Goal: Task Accomplishment & Management: Use online tool/utility

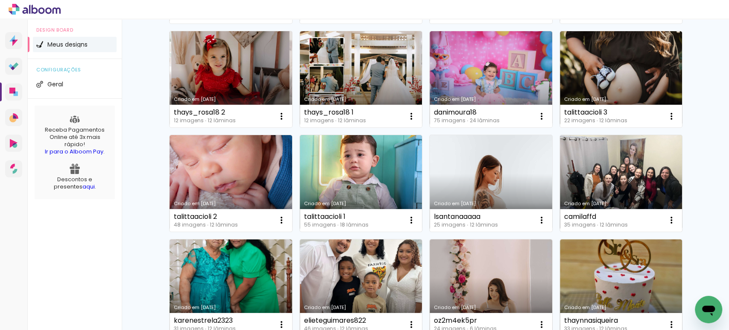
scroll to position [184, 0]
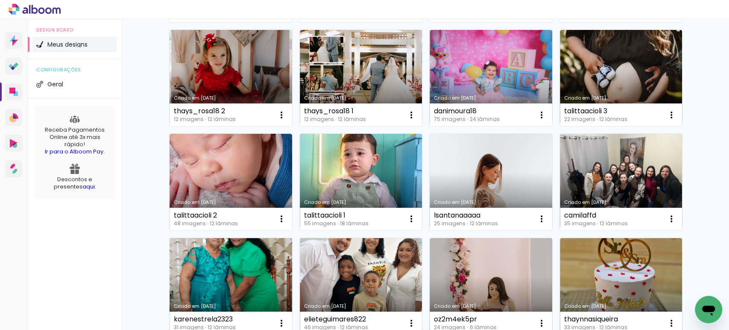
click at [483, 162] on link "Criado em [DATE]" at bounding box center [491, 182] width 123 height 97
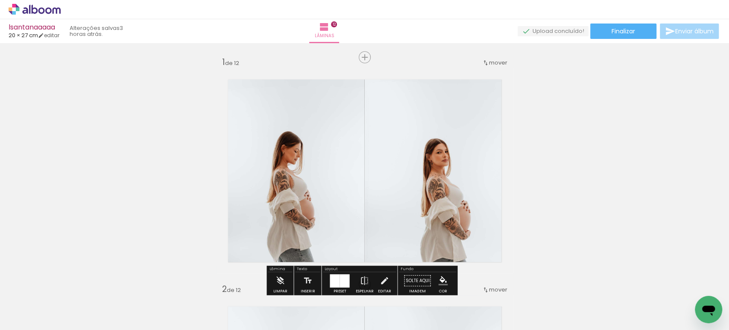
click at [483, 161] on quentale-photo at bounding box center [439, 170] width 148 height 205
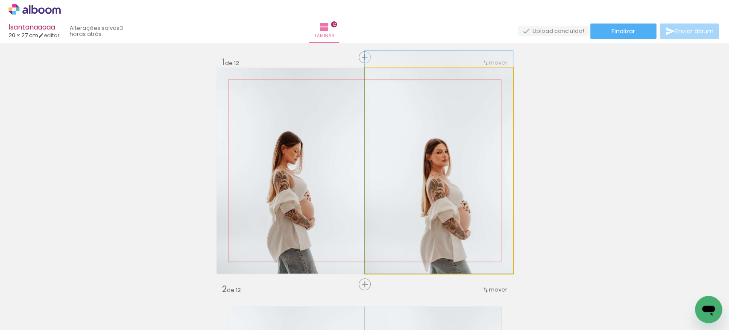
drag, startPoint x: 483, startPoint y: 161, endPoint x: 461, endPoint y: 158, distance: 22.5
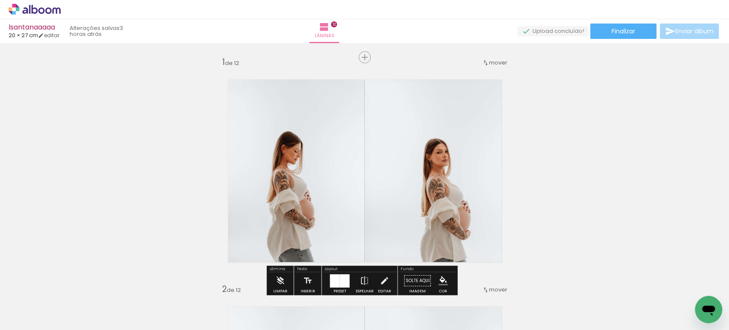
click at [461, 158] on quentale-photo at bounding box center [439, 170] width 148 height 205
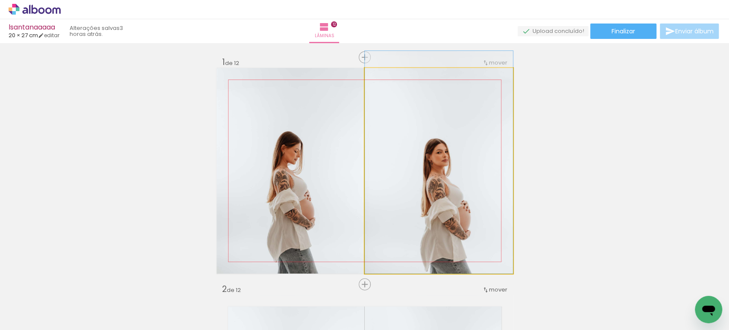
click at [461, 158] on quentale-photo at bounding box center [439, 170] width 148 height 205
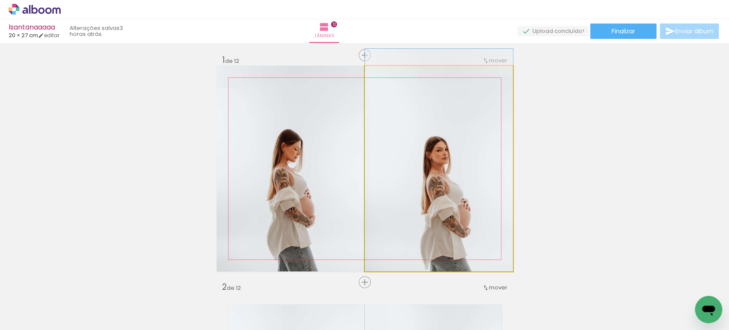
click at [0, 0] on div at bounding box center [0, 0] width 0 height 0
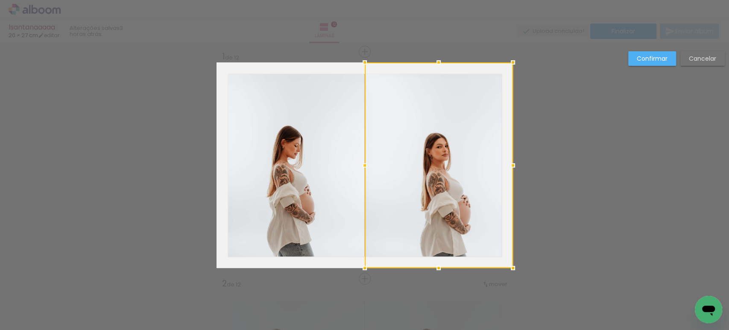
scroll to position [10, 0]
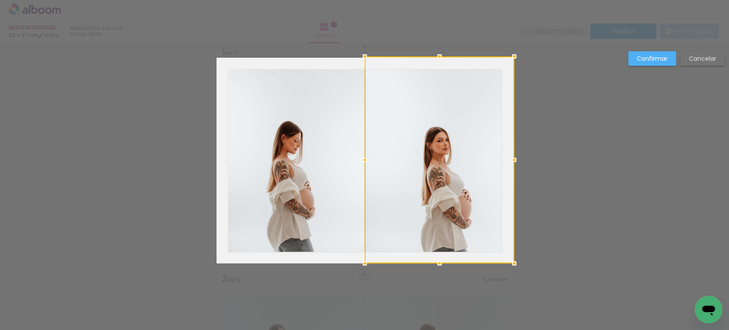
drag, startPoint x: 507, startPoint y: 58, endPoint x: 541, endPoint y: 10, distance: 59.1
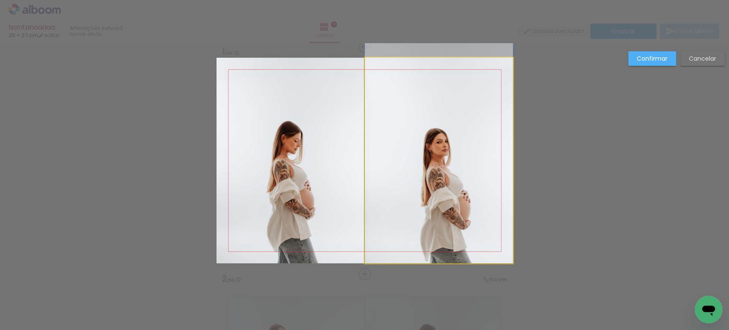
click at [411, 109] on quentale-photo at bounding box center [439, 160] width 148 height 205
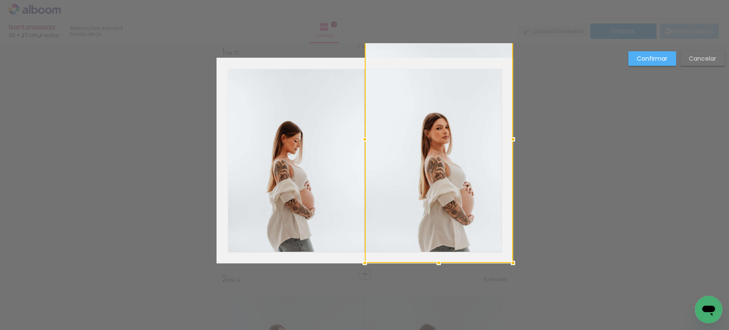
drag, startPoint x: 430, startPoint y: 49, endPoint x: 435, endPoint y: 33, distance: 16.2
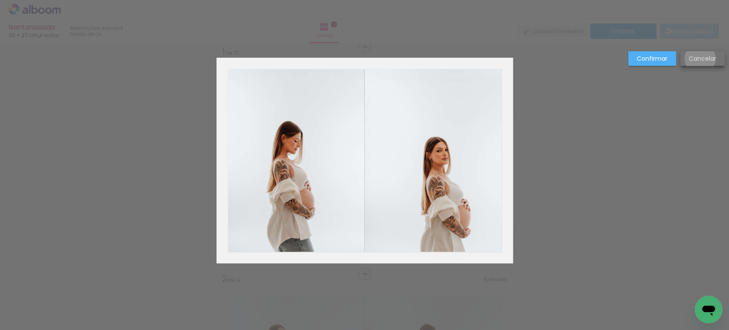
click at [0, 0] on slot "Cancelar" at bounding box center [0, 0] width 0 height 0
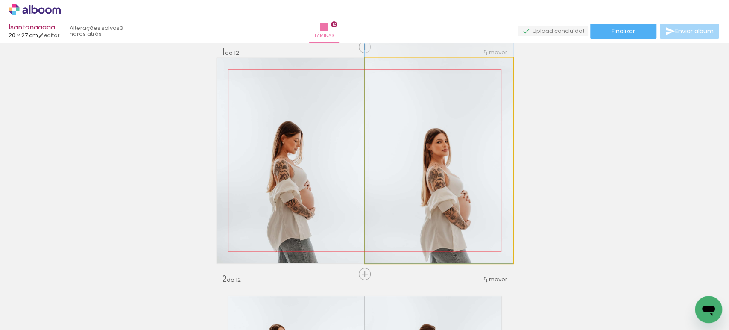
drag, startPoint x: 445, startPoint y: 178, endPoint x: 444, endPoint y: 131, distance: 46.6
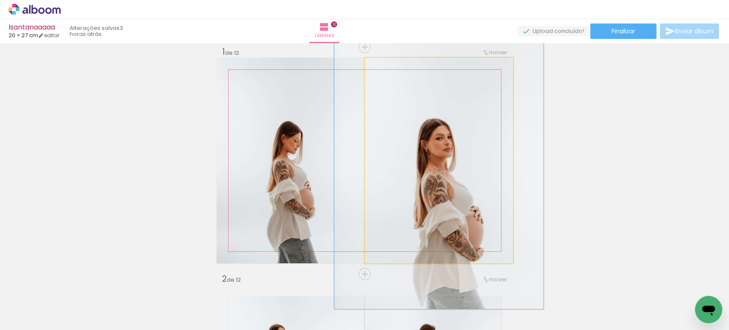
drag, startPoint x: 383, startPoint y: 68, endPoint x: 395, endPoint y: 67, distance: 12.0
click at [394, 67] on div at bounding box center [397, 67] width 8 height 8
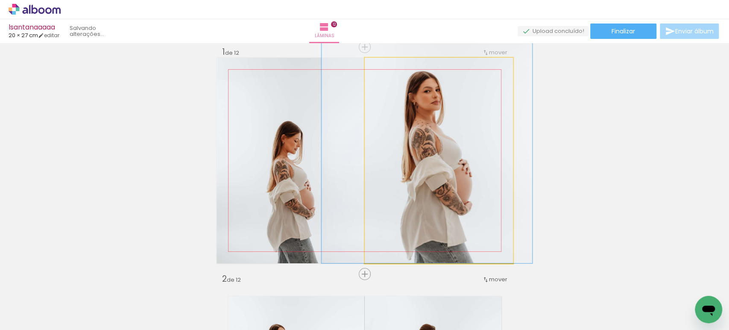
drag, startPoint x: 418, startPoint y: 146, endPoint x: 407, endPoint y: 91, distance: 55.9
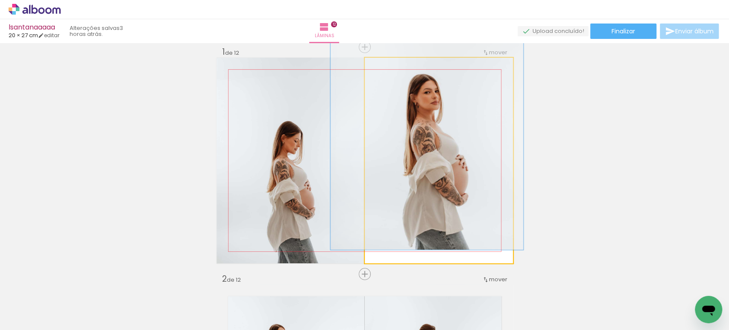
drag, startPoint x: 396, startPoint y: 67, endPoint x: 392, endPoint y: 66, distance: 4.4
type paper-slider "129"
click at [392, 66] on div at bounding box center [395, 67] width 8 height 8
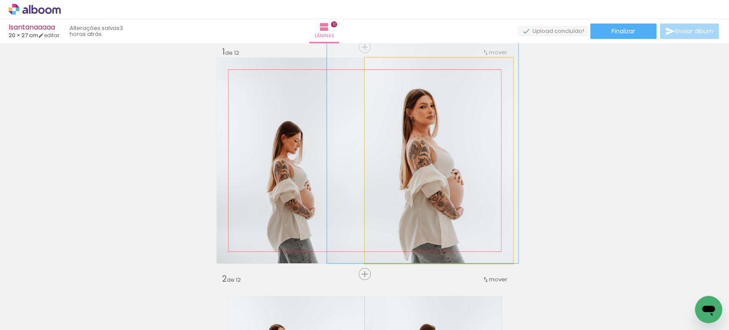
drag, startPoint x: 436, startPoint y: 135, endPoint x: 431, endPoint y: 146, distance: 12.7
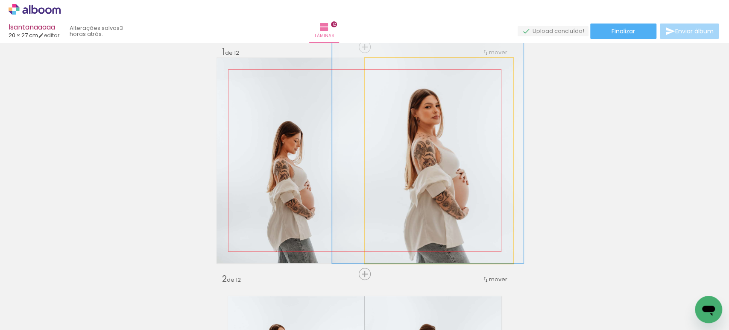
drag, startPoint x: 433, startPoint y: 146, endPoint x: 437, endPoint y: 119, distance: 27.3
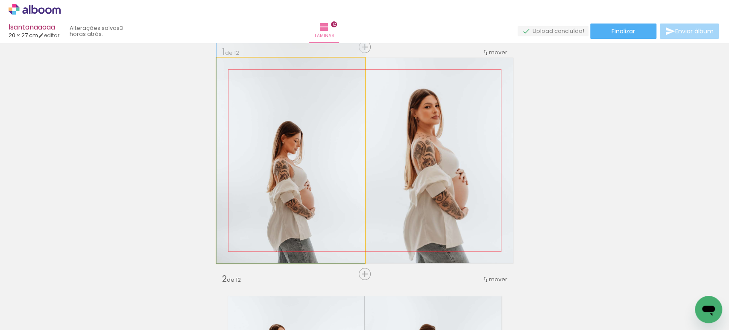
click at [295, 148] on quentale-photo at bounding box center [290, 160] width 148 height 205
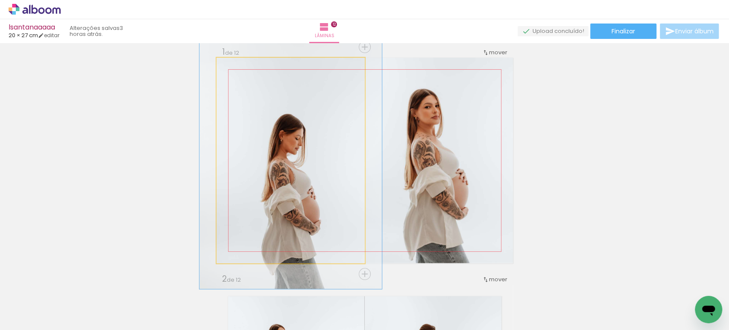
drag, startPoint x: 233, startPoint y: 67, endPoint x: 240, endPoint y: 67, distance: 7.3
type paper-slider "125"
click at [240, 67] on div at bounding box center [243, 67] width 8 height 8
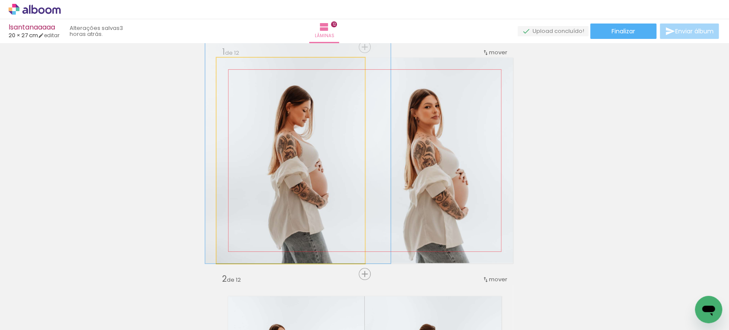
drag, startPoint x: 248, startPoint y: 165, endPoint x: 254, endPoint y: 108, distance: 56.7
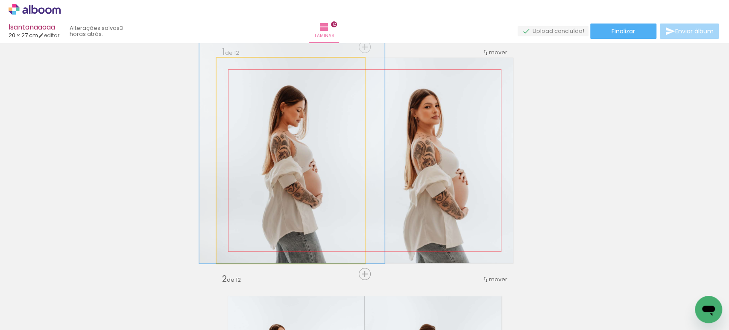
drag, startPoint x: 281, startPoint y: 142, endPoint x: 277, endPoint y: 128, distance: 14.5
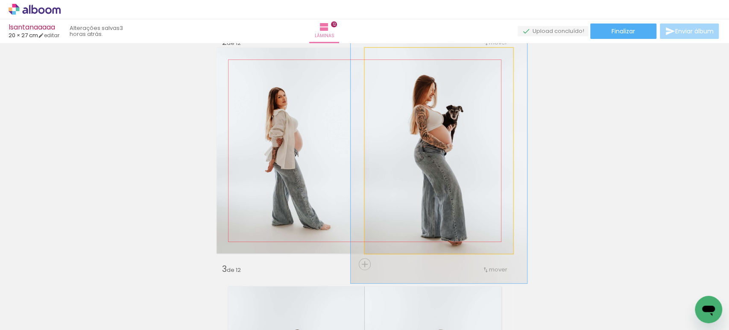
scroll to position [247, 0]
drag, startPoint x: 377, startPoint y: 62, endPoint x: 382, endPoint y: 61, distance: 4.9
type paper-slider "117"
click at [383, 61] on div at bounding box center [390, 57] width 14 height 14
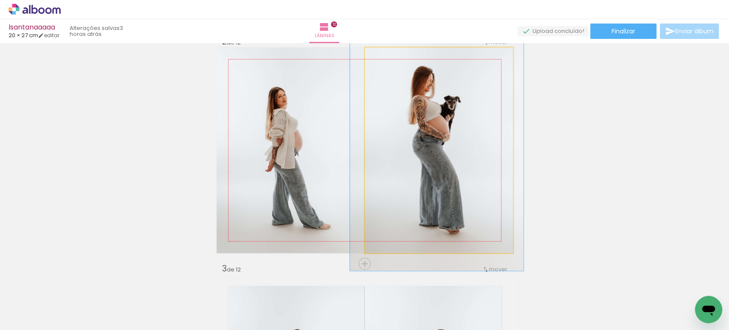
drag, startPoint x: 457, startPoint y: 156, endPoint x: 455, endPoint y: 146, distance: 10.1
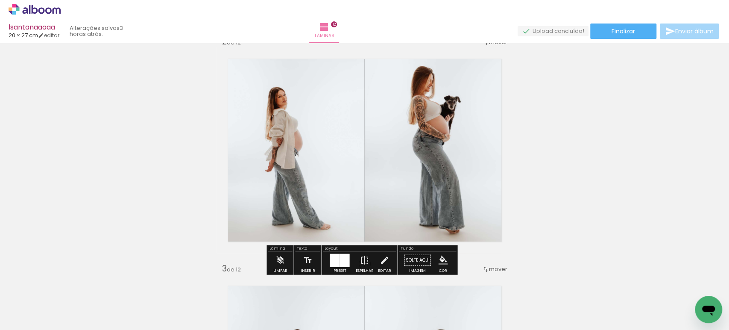
click at [299, 165] on quentale-photo at bounding box center [290, 149] width 148 height 205
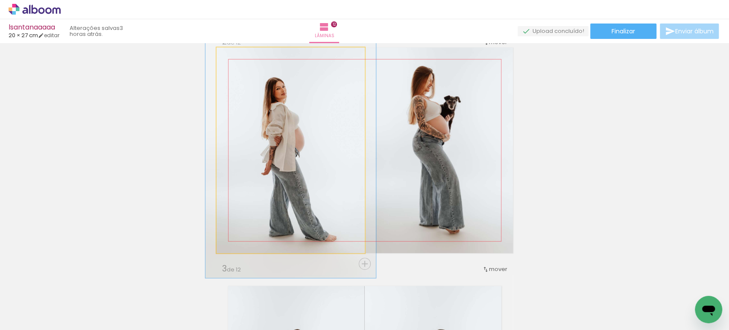
click at [240, 58] on div at bounding box center [253, 57] width 33 height 14
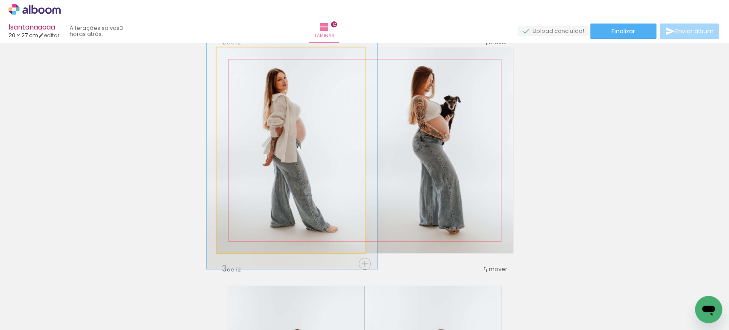
drag, startPoint x: 272, startPoint y: 135, endPoint x: 273, endPoint y: 127, distance: 8.2
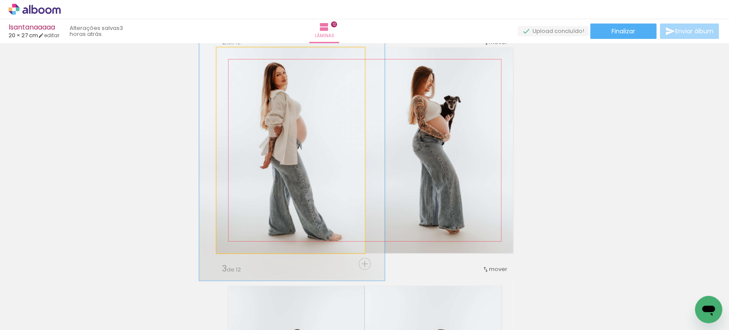
type paper-slider "125"
click at [243, 58] on div at bounding box center [245, 57] width 14 height 14
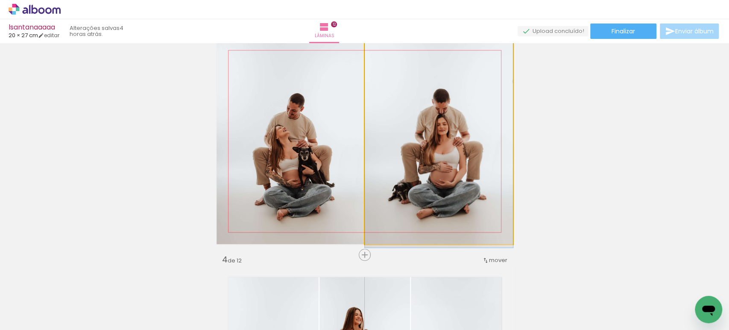
scroll to position [483, 0]
drag, startPoint x: 451, startPoint y: 152, endPoint x: 433, endPoint y: 147, distance: 19.0
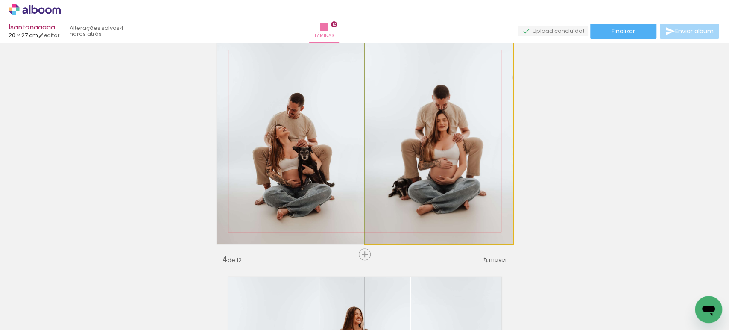
drag, startPoint x: 433, startPoint y: 147, endPoint x: 430, endPoint y: 129, distance: 18.6
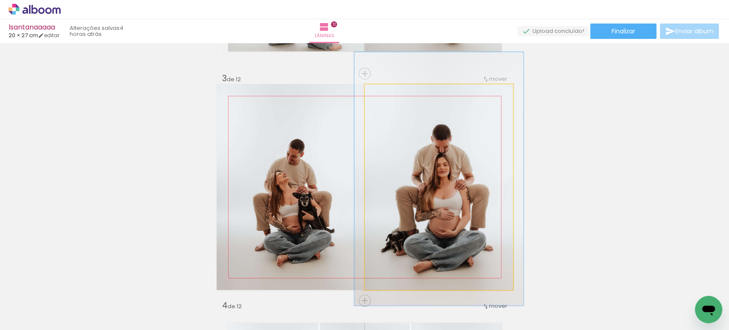
scroll to position [437, 0]
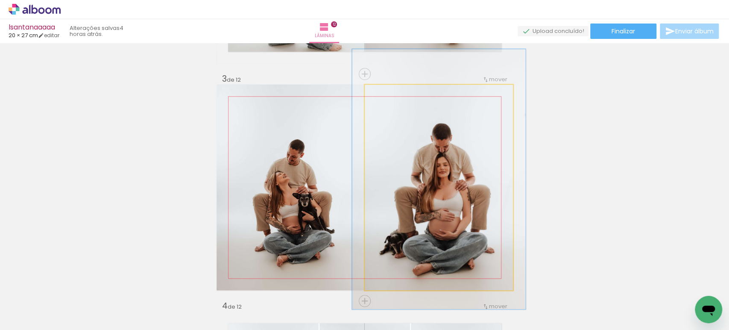
drag, startPoint x: 374, startPoint y: 97, endPoint x: 380, endPoint y: 97, distance: 5.1
type paper-slider "117"
click at [383, 97] on div at bounding box center [390, 94] width 14 height 14
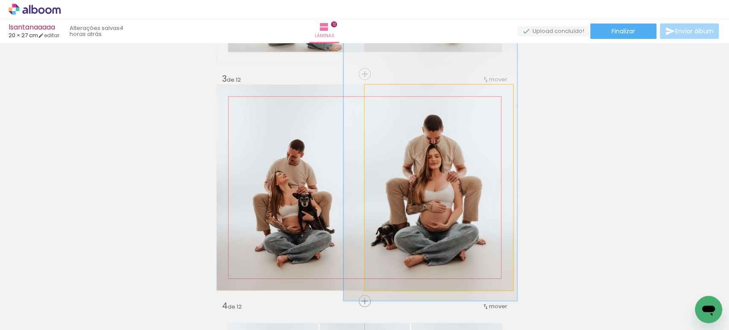
drag, startPoint x: 436, startPoint y: 191, endPoint x: 427, endPoint y: 182, distance: 12.1
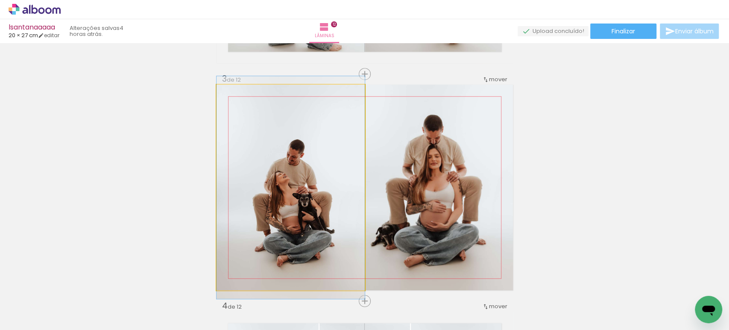
click at [331, 161] on quentale-photo at bounding box center [290, 187] width 148 height 205
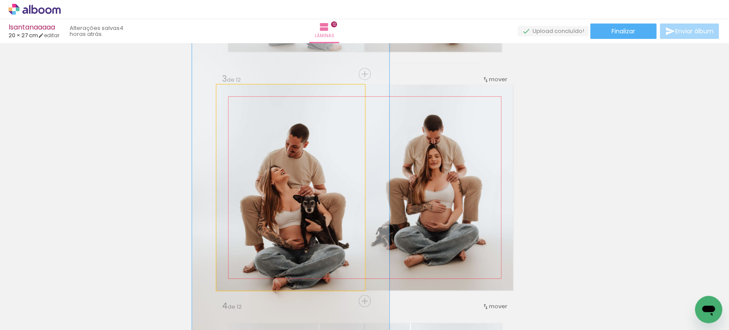
drag, startPoint x: 238, startPoint y: 91, endPoint x: 248, endPoint y: 92, distance: 9.8
type paper-slider "133"
click at [248, 92] on div at bounding box center [246, 94] width 14 height 14
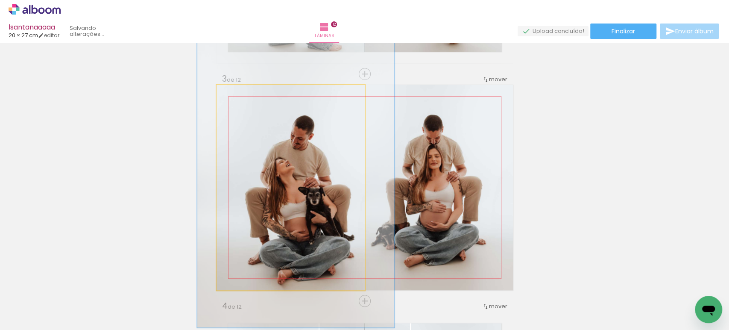
drag, startPoint x: 261, startPoint y: 170, endPoint x: 266, endPoint y: 161, distance: 9.6
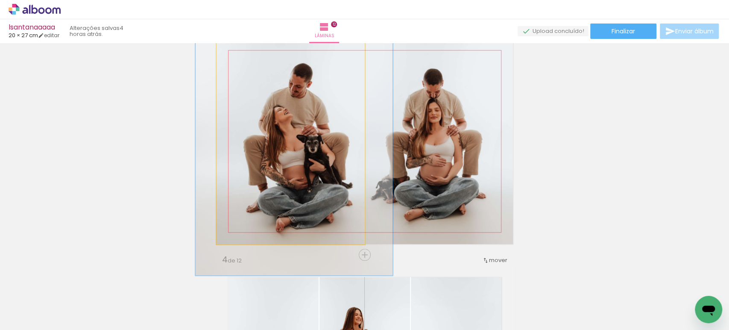
scroll to position [483, 0]
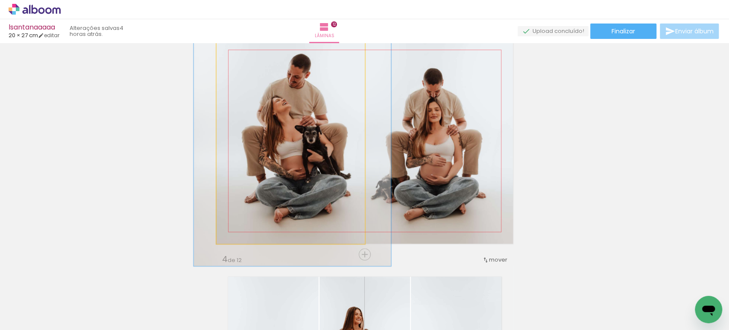
drag, startPoint x: 292, startPoint y: 143, endPoint x: 289, endPoint y: 131, distance: 13.2
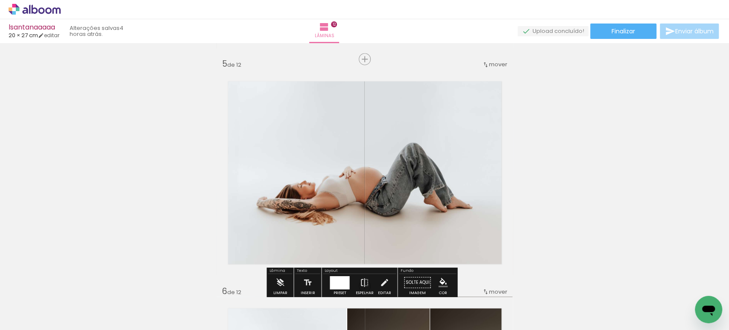
scroll to position [905, 0]
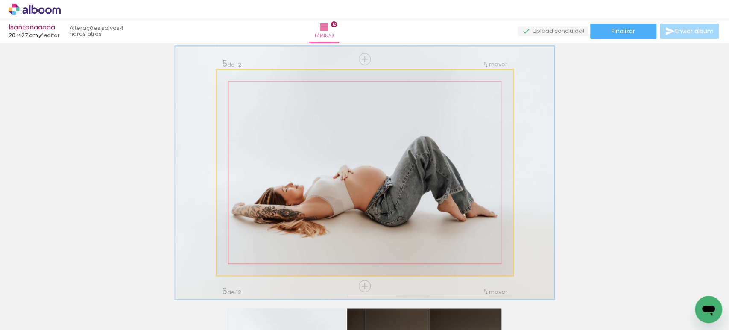
drag, startPoint x: 234, startPoint y: 78, endPoint x: 241, endPoint y: 79, distance: 7.0
type paper-slider "123"
click at [241, 79] on div at bounding box center [243, 79] width 8 height 8
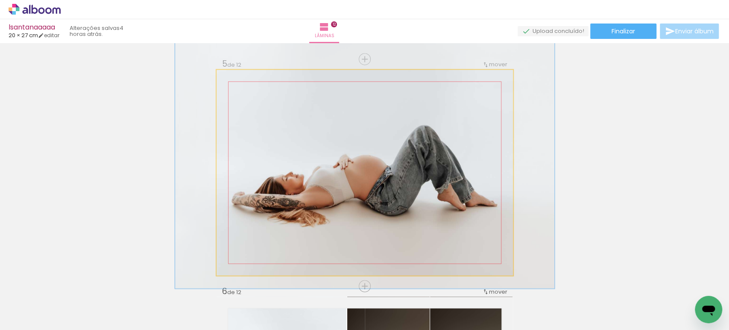
drag, startPoint x: 346, startPoint y: 160, endPoint x: 346, endPoint y: 149, distance: 10.7
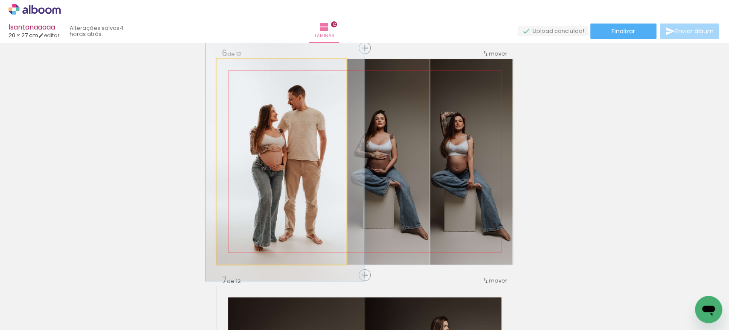
scroll to position [1142, 0]
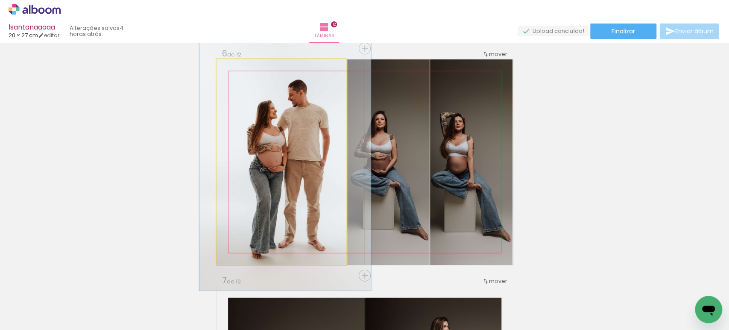
drag, startPoint x: 231, startPoint y: 66, endPoint x: 238, endPoint y: 67, distance: 7.4
click at [240, 67] on div at bounding box center [244, 68] width 8 height 8
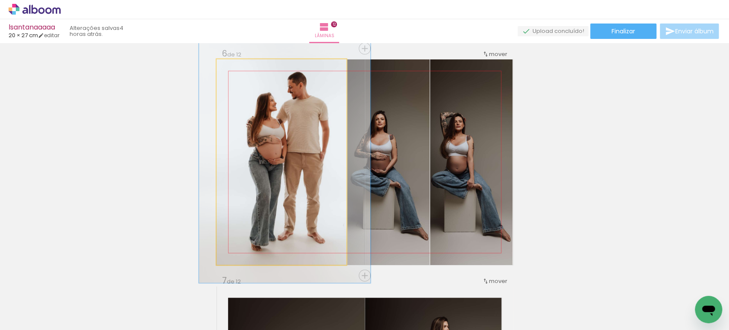
drag, startPoint x: 277, startPoint y: 141, endPoint x: 277, endPoint y: 134, distance: 7.7
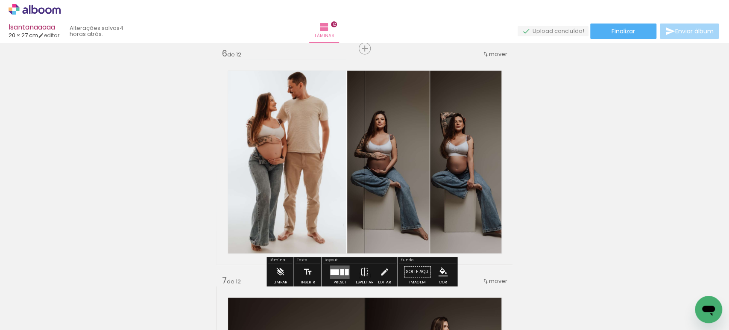
click at [383, 150] on quentale-photo at bounding box center [388, 161] width 82 height 205
click at [0, 0] on div at bounding box center [0, 0] width 0 height 0
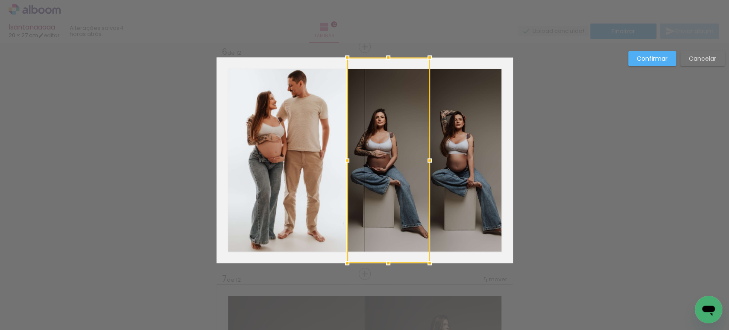
scroll to position [1144, 0]
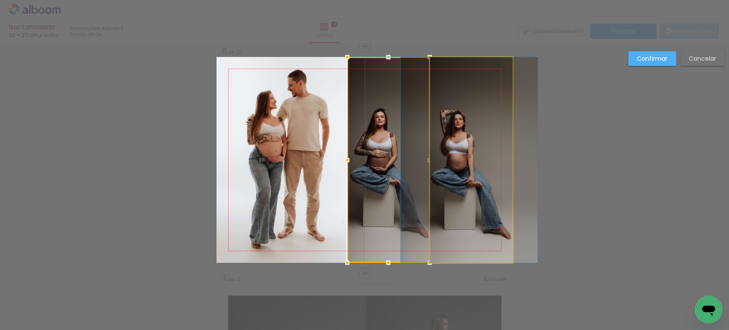
click at [479, 156] on quentale-photo at bounding box center [471, 159] width 82 height 205
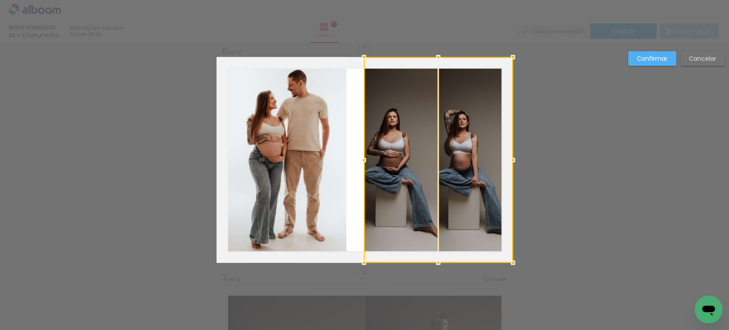
drag, startPoint x: 343, startPoint y: 158, endPoint x: 360, endPoint y: 160, distance: 16.7
click at [360, 160] on div at bounding box center [363, 160] width 17 height 17
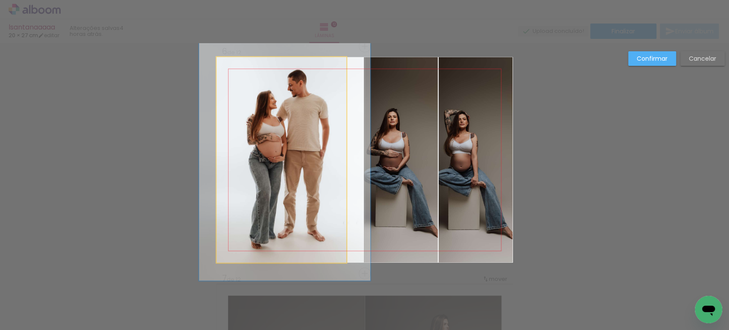
click at [332, 150] on quentale-photo at bounding box center [281, 159] width 130 height 205
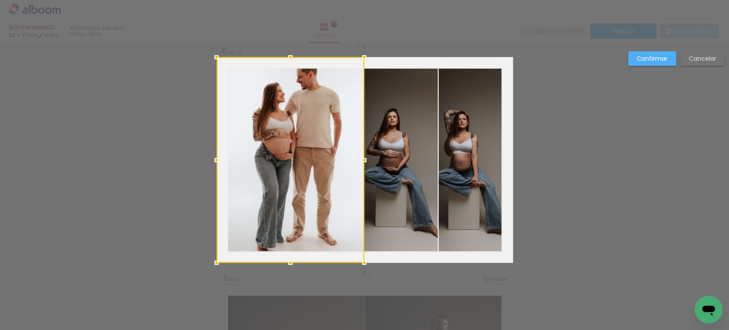
drag, startPoint x: 342, startPoint y: 160, endPoint x: 356, endPoint y: 162, distance: 13.9
click at [356, 162] on div at bounding box center [364, 160] width 17 height 17
click at [263, 82] on div at bounding box center [290, 159] width 148 height 205
click at [0, 0] on slot "Confirmar" at bounding box center [0, 0] width 0 height 0
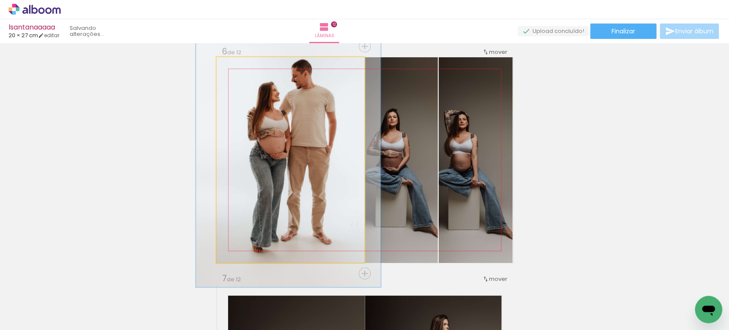
drag, startPoint x: 241, startPoint y: 74, endPoint x: 236, endPoint y: 73, distance: 5.2
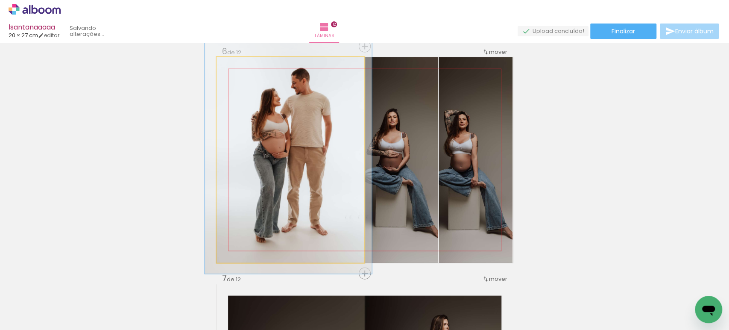
type paper-slider "113"
click at [240, 68] on div at bounding box center [241, 66] width 14 height 14
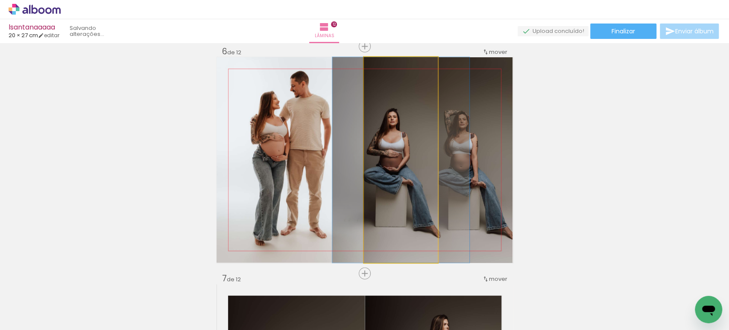
click at [410, 163] on quentale-photo at bounding box center [401, 159] width 74 height 205
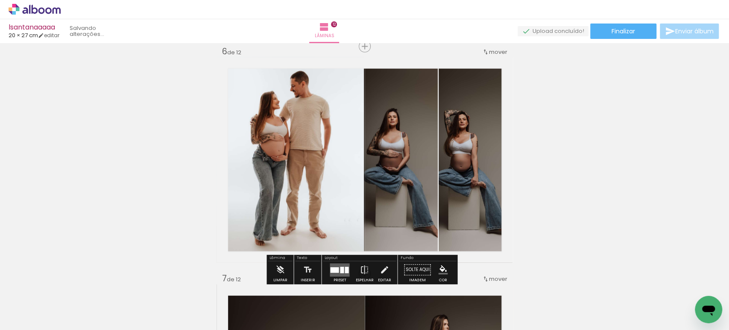
click at [410, 163] on quentale-photo at bounding box center [401, 159] width 74 height 205
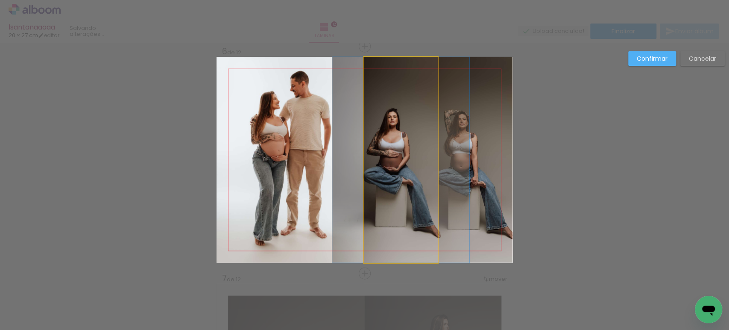
click at [410, 163] on quentale-photo at bounding box center [401, 159] width 74 height 205
click at [364, 163] on div at bounding box center [290, 159] width 148 height 205
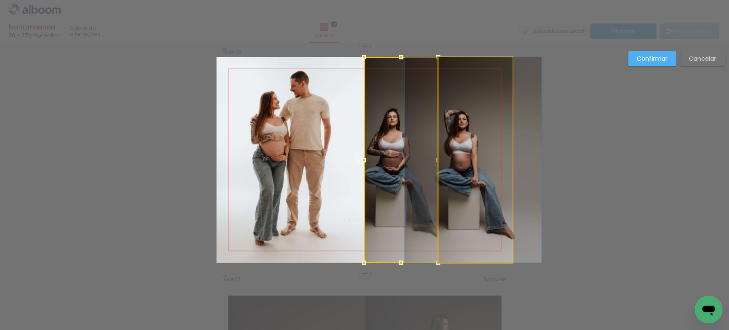
click at [479, 147] on quentale-photo at bounding box center [476, 159] width 74 height 205
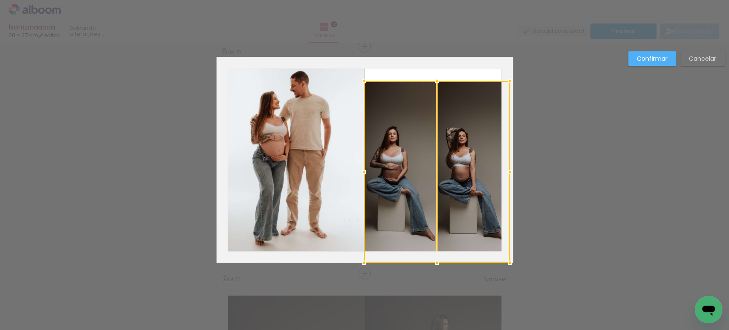
drag, startPoint x: 512, startPoint y: 53, endPoint x: 529, endPoint y: 76, distance: 29.9
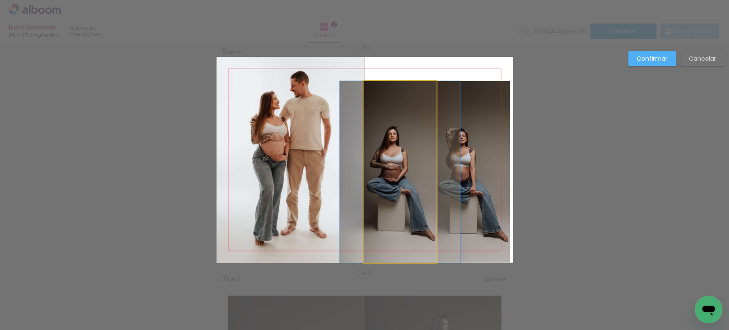
click at [406, 153] on quentale-photo at bounding box center [400, 171] width 73 height 181
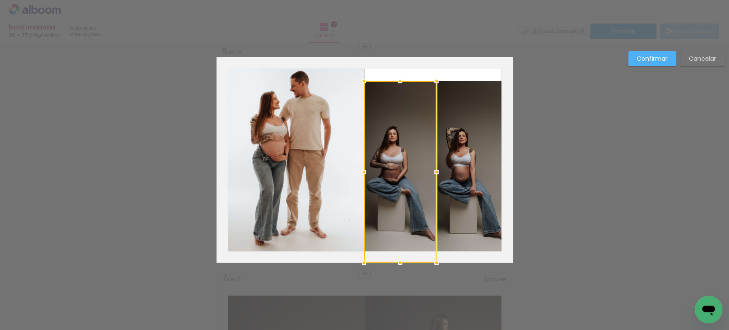
click at [0, 0] on slot "Confirmar" at bounding box center [0, 0] width 0 height 0
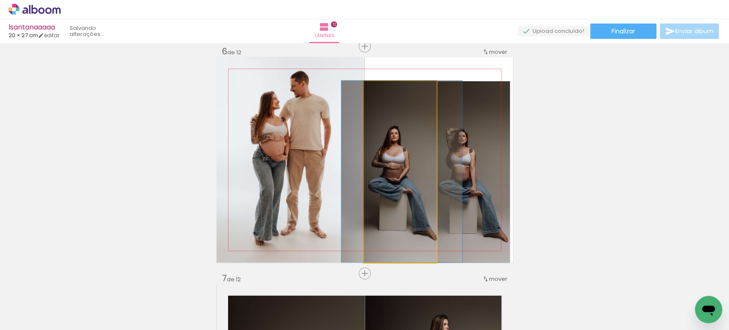
drag, startPoint x: 399, startPoint y: 154, endPoint x: 400, endPoint y: 143, distance: 11.1
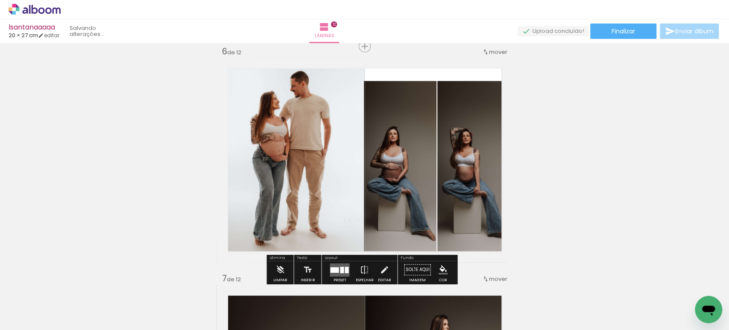
click at [487, 115] on quentale-photo at bounding box center [473, 171] width 73 height 181
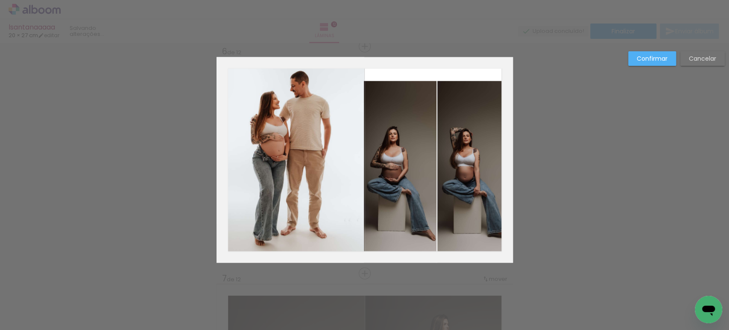
click at [487, 115] on quentale-photo at bounding box center [473, 171] width 73 height 181
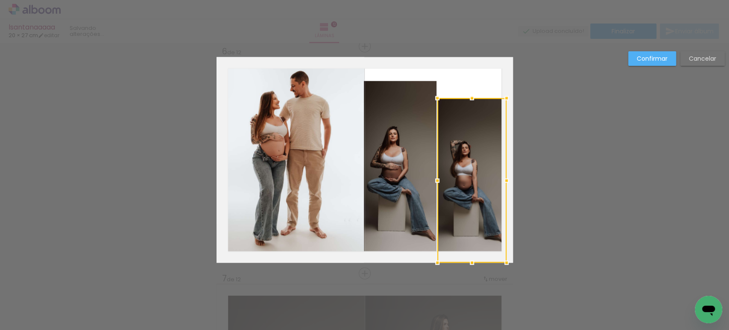
drag, startPoint x: 509, startPoint y: 79, endPoint x: 485, endPoint y: 96, distance: 29.7
click at [485, 96] on album-spread "6 de 12" at bounding box center [364, 159] width 296 height 205
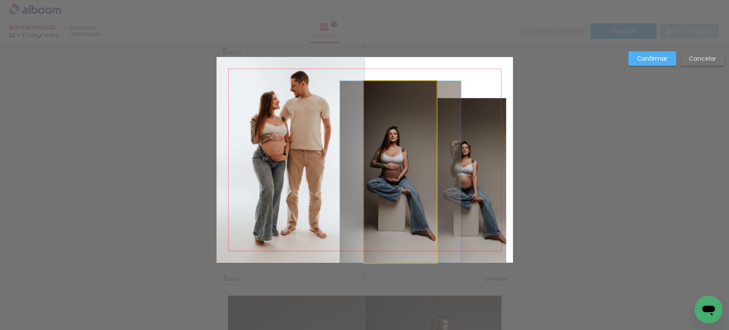
click at [396, 126] on quentale-photo at bounding box center [400, 171] width 73 height 181
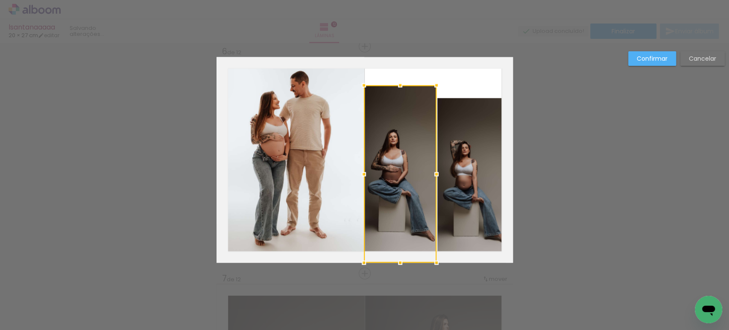
drag, startPoint x: 395, startPoint y: 82, endPoint x: 396, endPoint y: 87, distance: 4.9
click at [396, 87] on div at bounding box center [400, 85] width 17 height 17
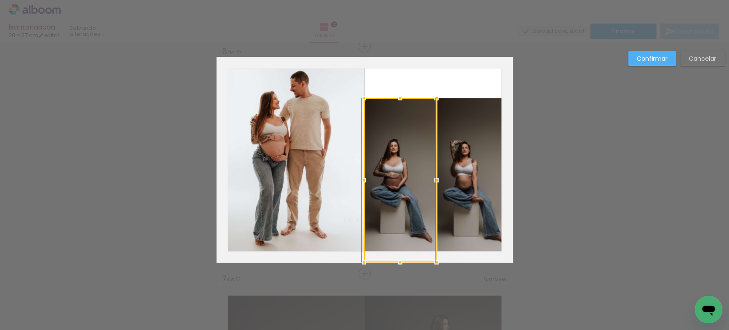
drag, startPoint x: 396, startPoint y: 86, endPoint x: 398, endPoint y: 97, distance: 11.4
click at [398, 97] on div at bounding box center [400, 98] width 17 height 17
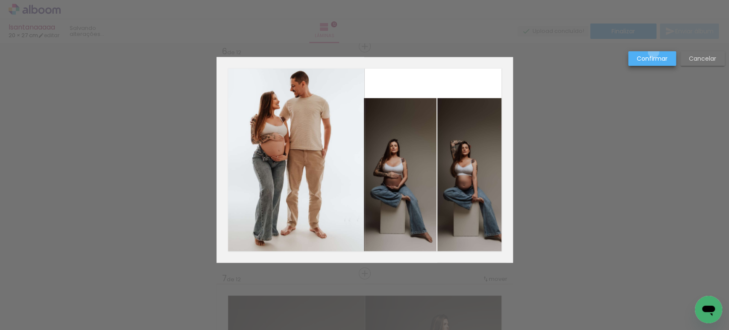
click at [654, 53] on paper-button "Confirmar" at bounding box center [652, 58] width 48 height 15
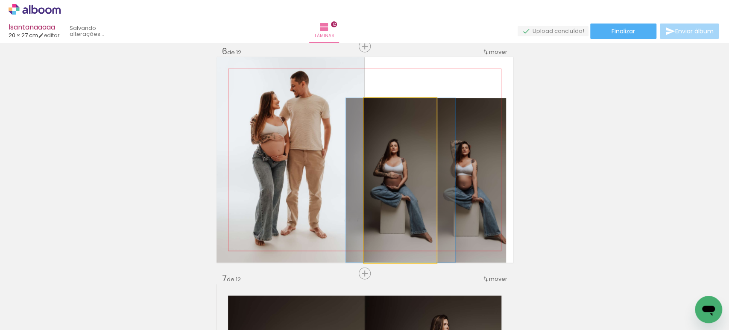
click at [411, 164] on quentale-photo at bounding box center [400, 180] width 73 height 164
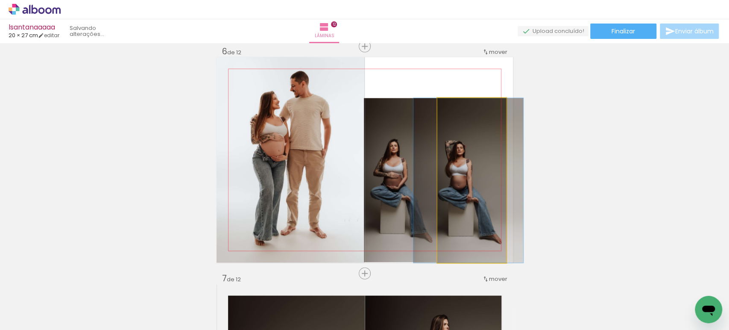
drag, startPoint x: 468, startPoint y: 165, endPoint x: 463, endPoint y: 156, distance: 10.3
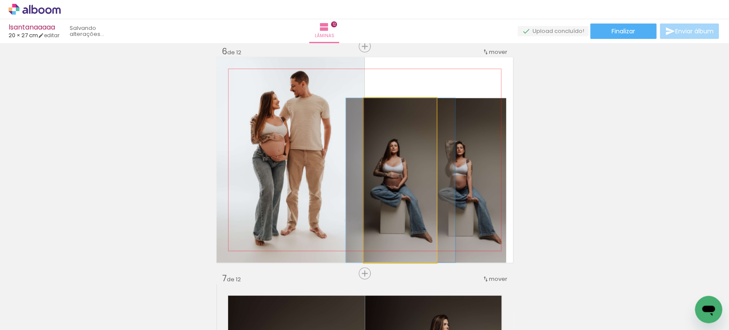
click at [417, 164] on quentale-photo at bounding box center [400, 180] width 73 height 164
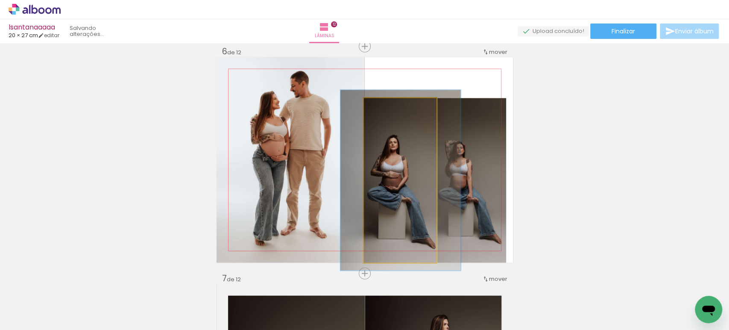
type paper-slider "110"
click at [386, 105] on div at bounding box center [387, 107] width 14 height 14
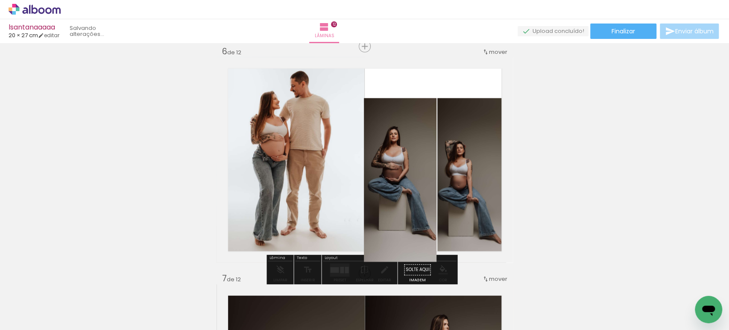
drag, startPoint x: 383, startPoint y: 160, endPoint x: 383, endPoint y: 146, distance: 14.1
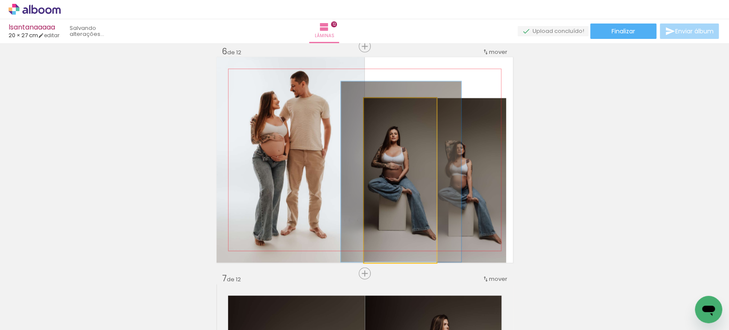
click at [383, 106] on div at bounding box center [387, 107] width 8 height 8
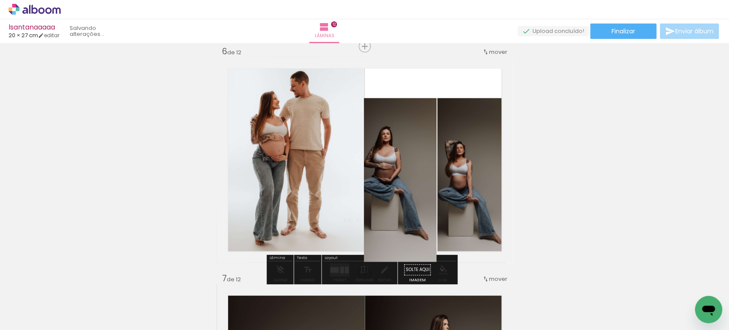
drag, startPoint x: 394, startPoint y: 136, endPoint x: 386, endPoint y: 132, distance: 8.4
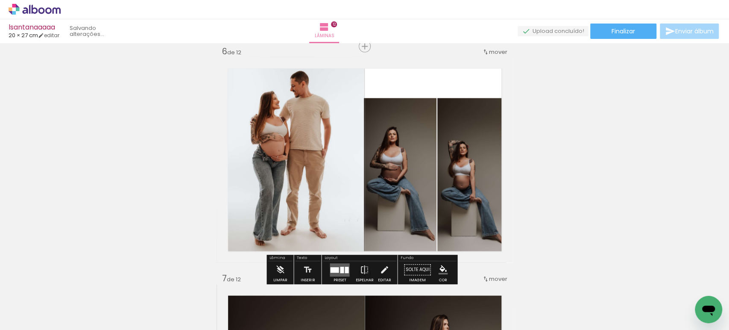
click at [389, 171] on quentale-photo at bounding box center [400, 180] width 73 height 164
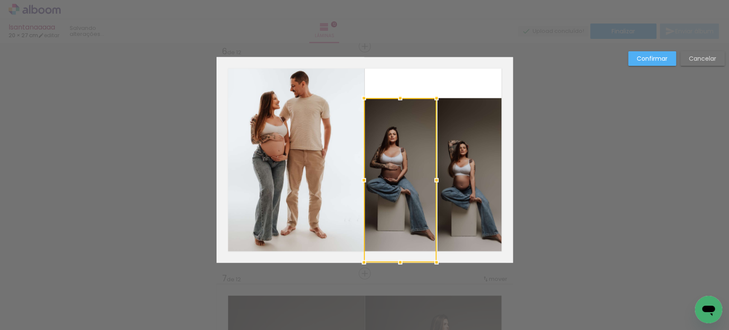
click at [496, 170] on quentale-photo at bounding box center [471, 180] width 69 height 164
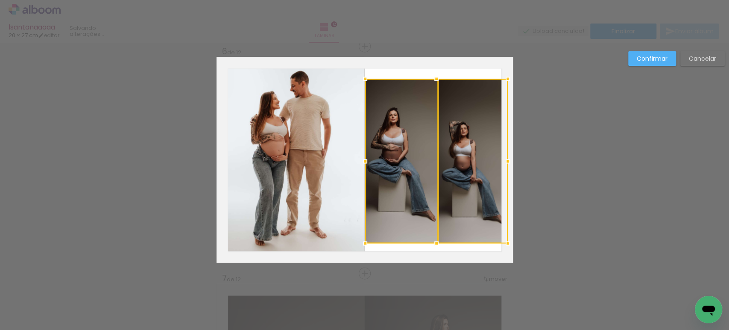
drag, startPoint x: 489, startPoint y: 184, endPoint x: 491, endPoint y: 165, distance: 19.3
click at [491, 165] on div at bounding box center [436, 161] width 143 height 164
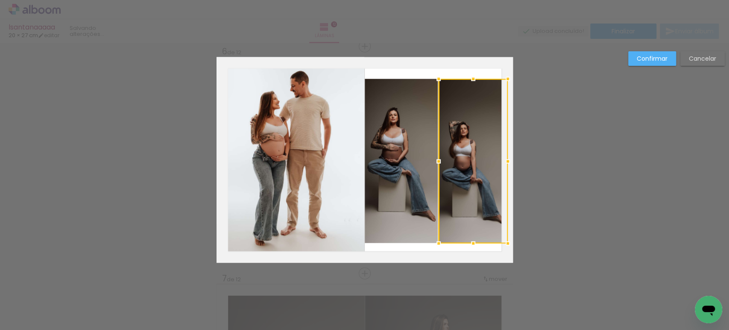
click at [0, 0] on slot "Confirmar" at bounding box center [0, 0] width 0 height 0
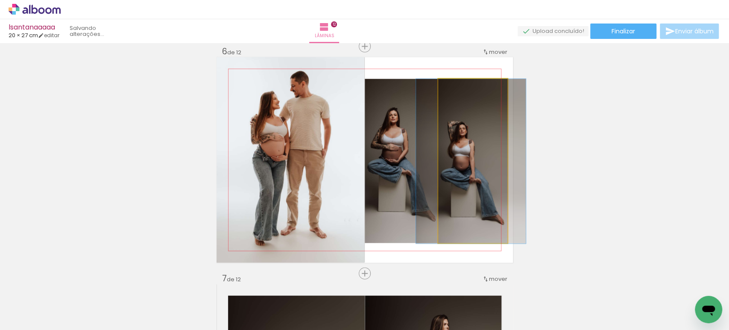
click at [476, 164] on quentale-photo at bounding box center [472, 161] width 69 height 164
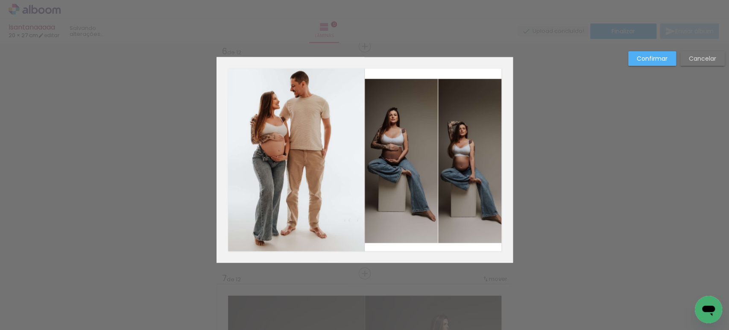
click at [476, 164] on quentale-photo at bounding box center [472, 161] width 69 height 164
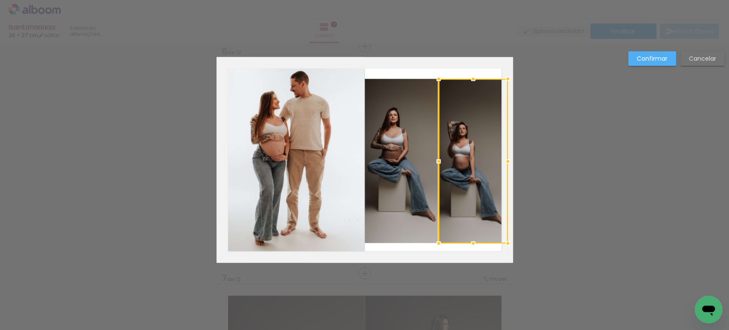
click at [413, 164] on quentale-photo at bounding box center [401, 161] width 73 height 164
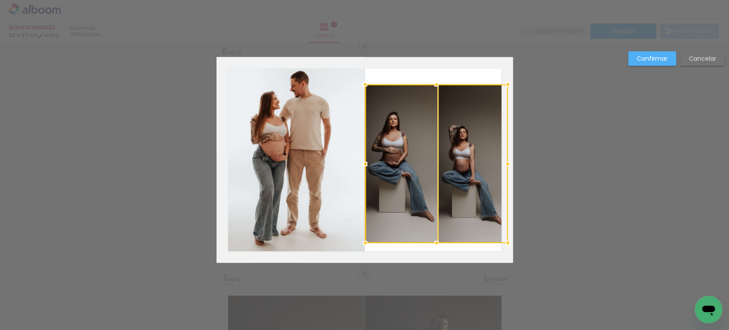
drag, startPoint x: 430, startPoint y: 76, endPoint x: 430, endPoint y: 81, distance: 5.6
click at [430, 81] on div at bounding box center [436, 84] width 17 height 17
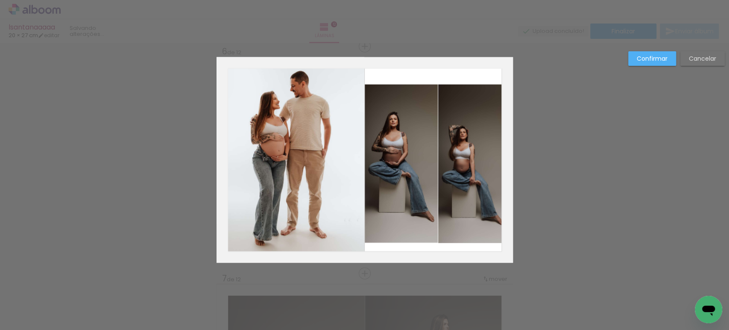
click at [0, 0] on slot "Confirmar" at bounding box center [0, 0] width 0 height 0
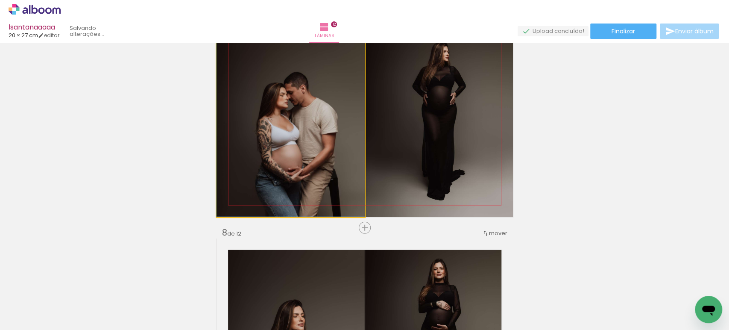
drag, startPoint x: 292, startPoint y: 168, endPoint x: 294, endPoint y: 148, distance: 19.8
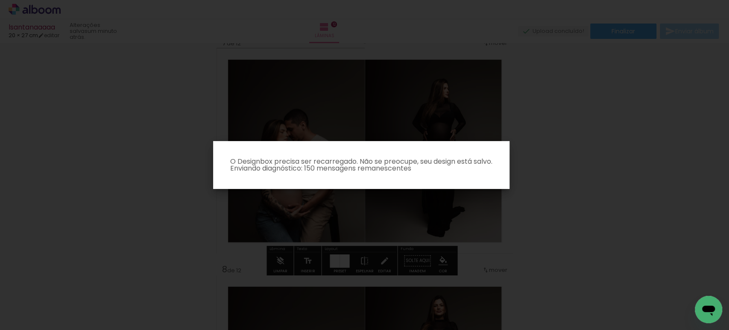
scroll to position [1380, 0]
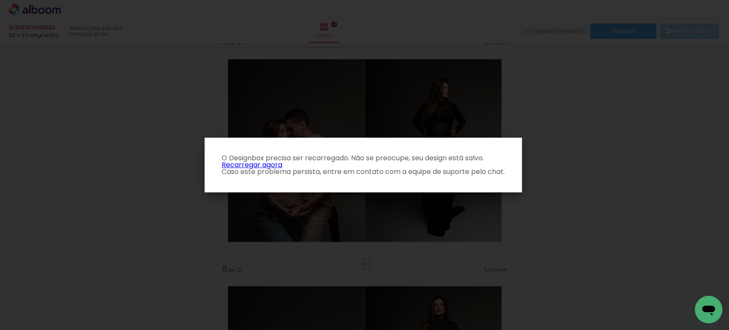
click at [250, 165] on link "Recarregar agora" at bounding box center [252, 165] width 61 height 10
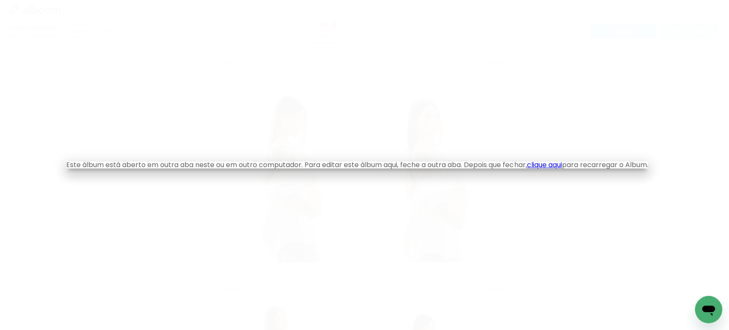
click at [558, 167] on link "clique aqui" at bounding box center [543, 165] width 35 height 10
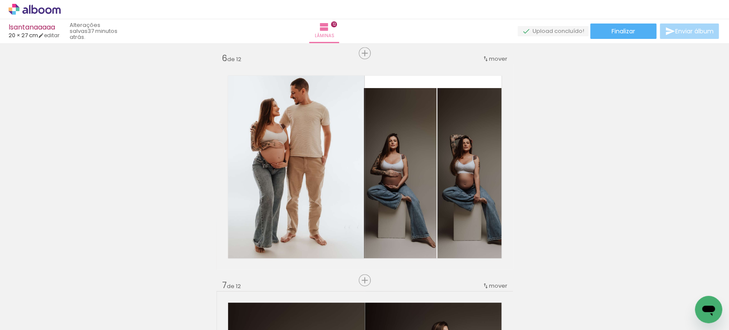
scroll to position [1138, 0]
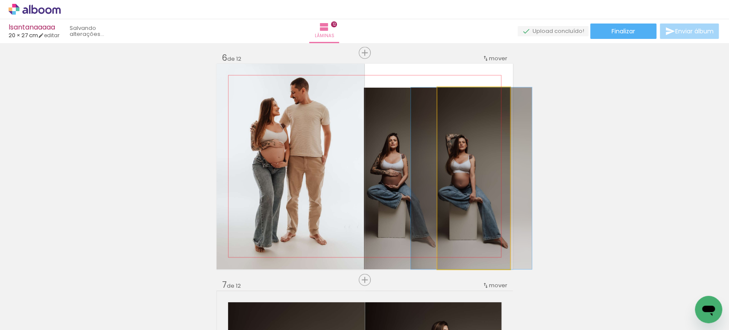
drag, startPoint x: 489, startPoint y: 167, endPoint x: 484, endPoint y: 167, distance: 4.7
